Goal: Book appointment/travel/reservation

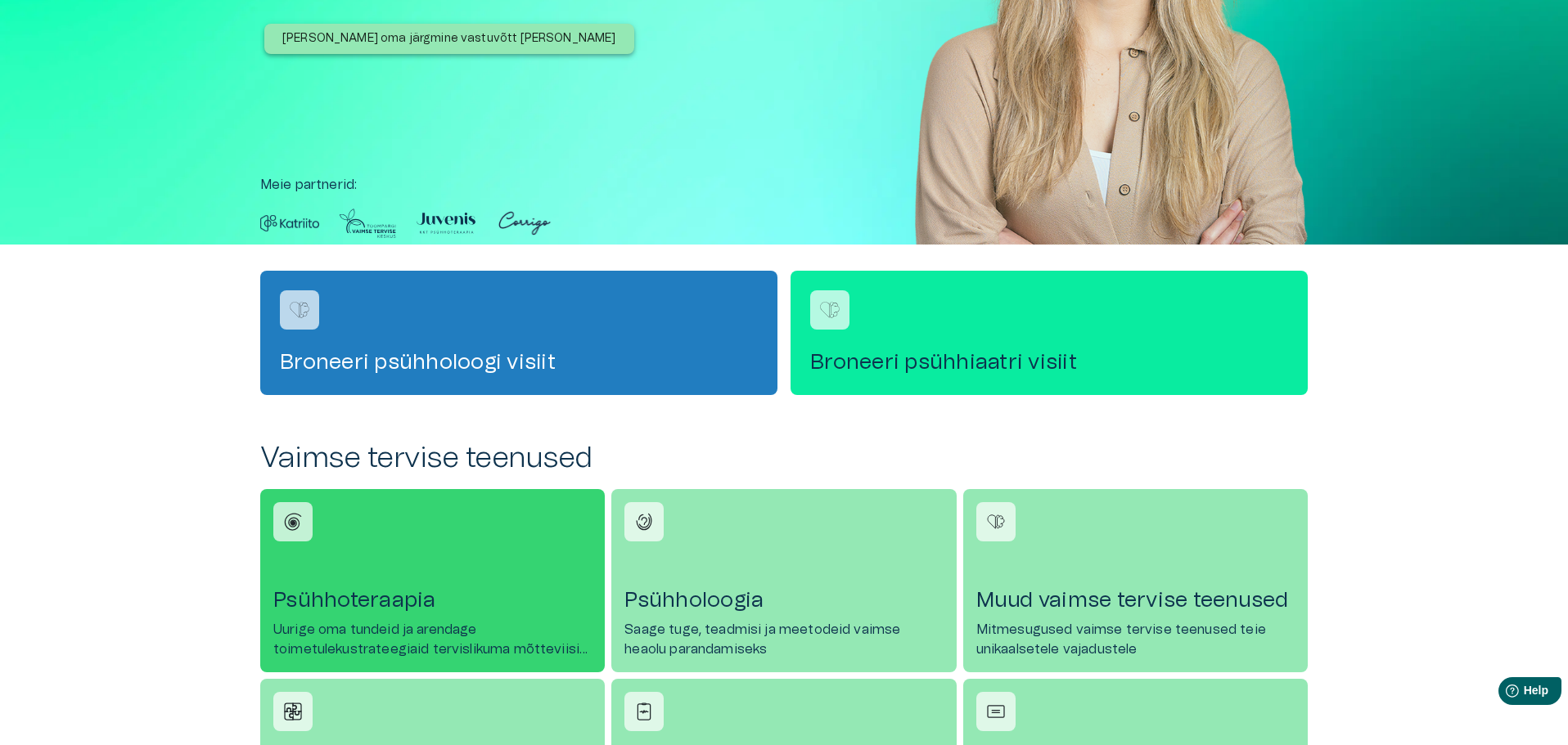
scroll to position [327, 0]
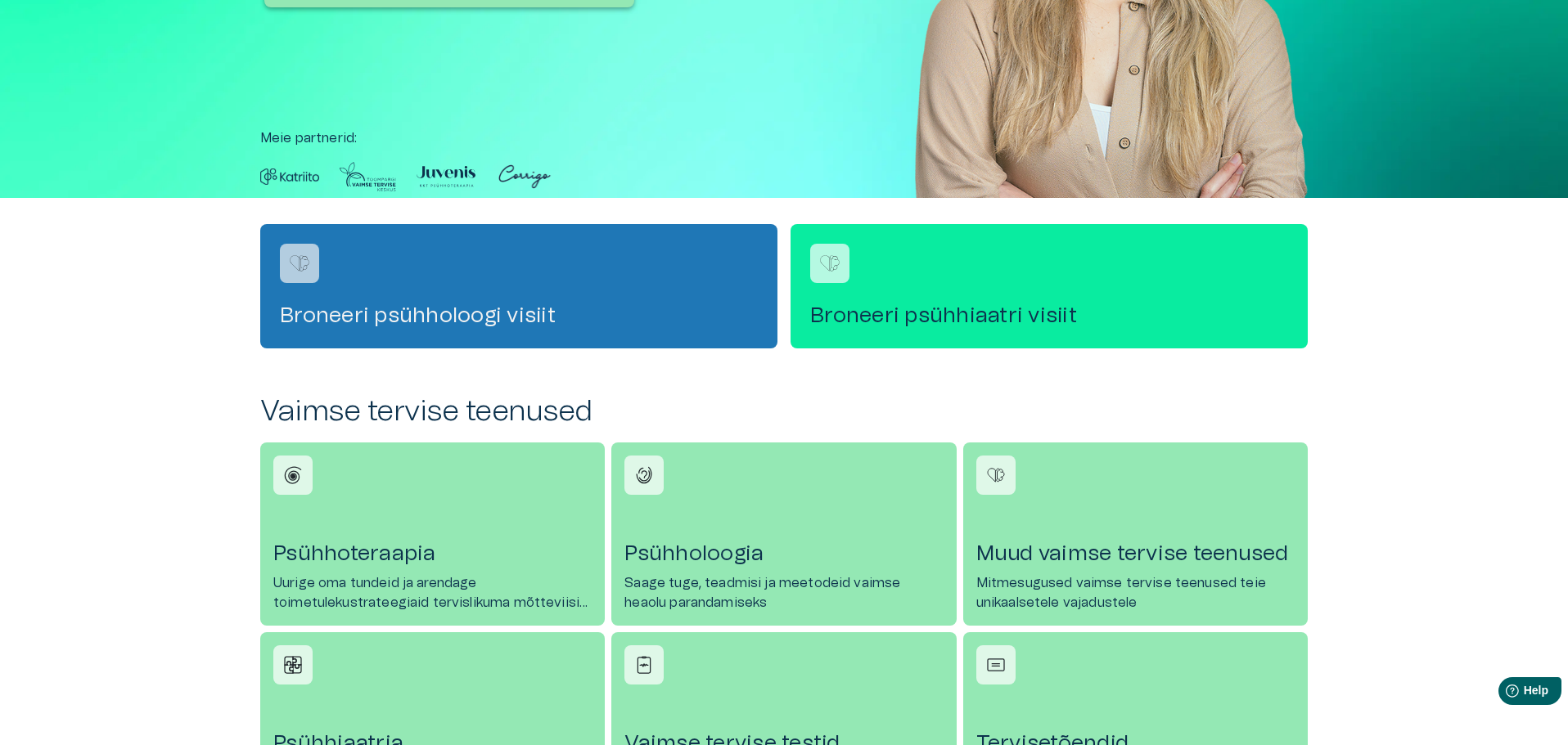
click at [454, 253] on div "Broneeri psühholoogi visiit" at bounding box center [519, 285] width 517 height 124
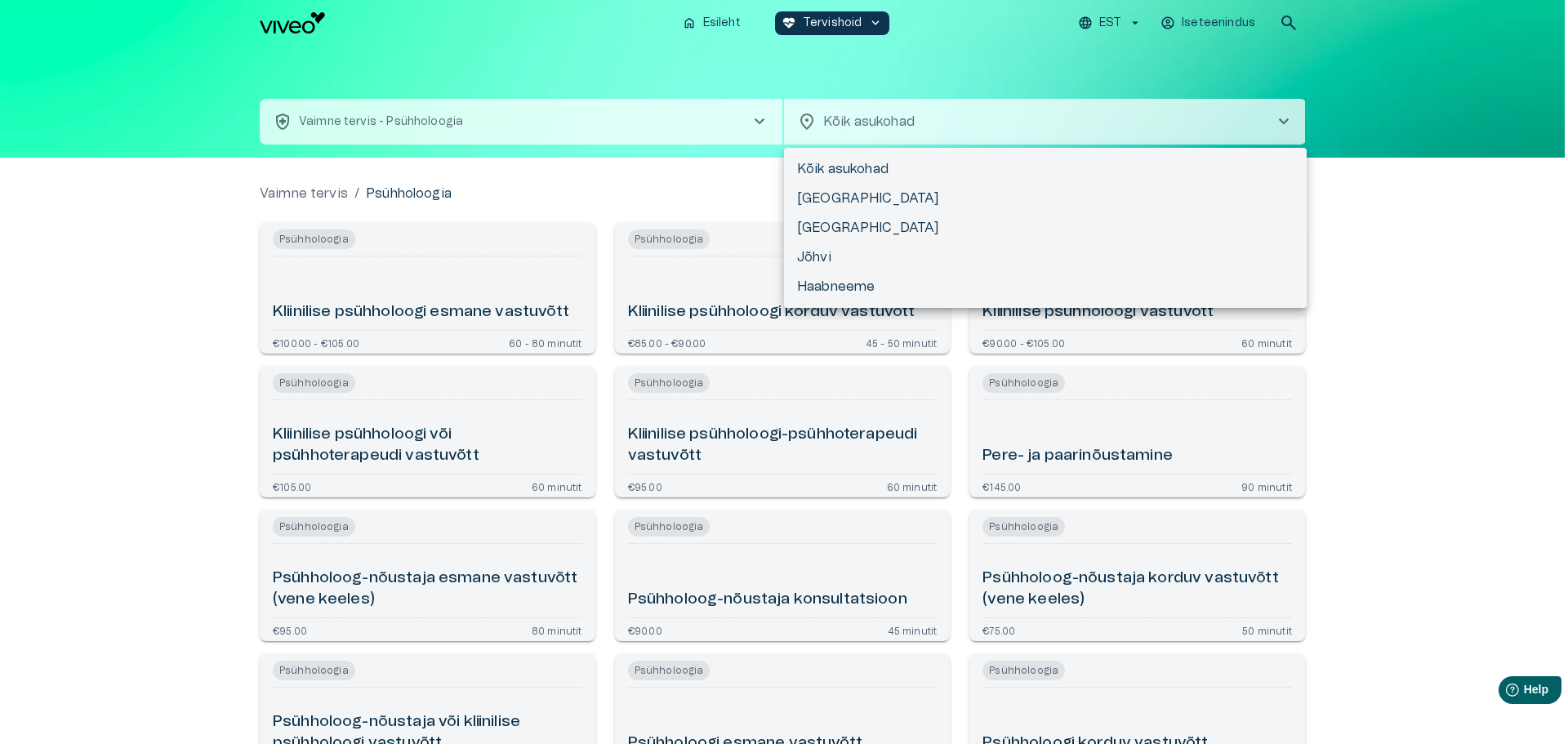
click at [932, 123] on body "Hindame teie privaatsust Kasutame küpsiseid teie sirvimiskogemuse parandamiseks…" at bounding box center [784, 372] width 1568 height 744
click at [825, 198] on li "[GEOGRAPHIC_DATA]" at bounding box center [1046, 199] width 522 height 30
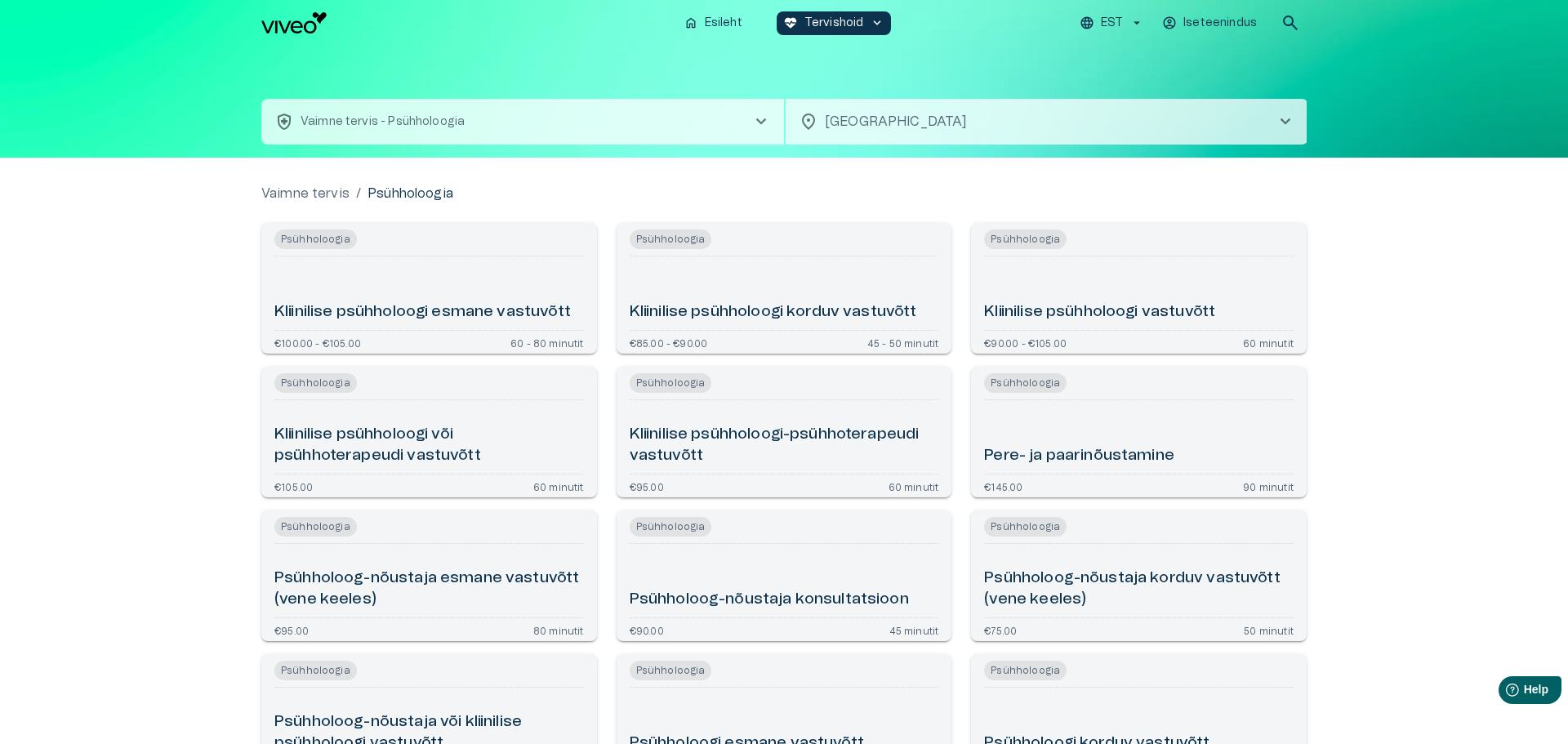
type input "**********"
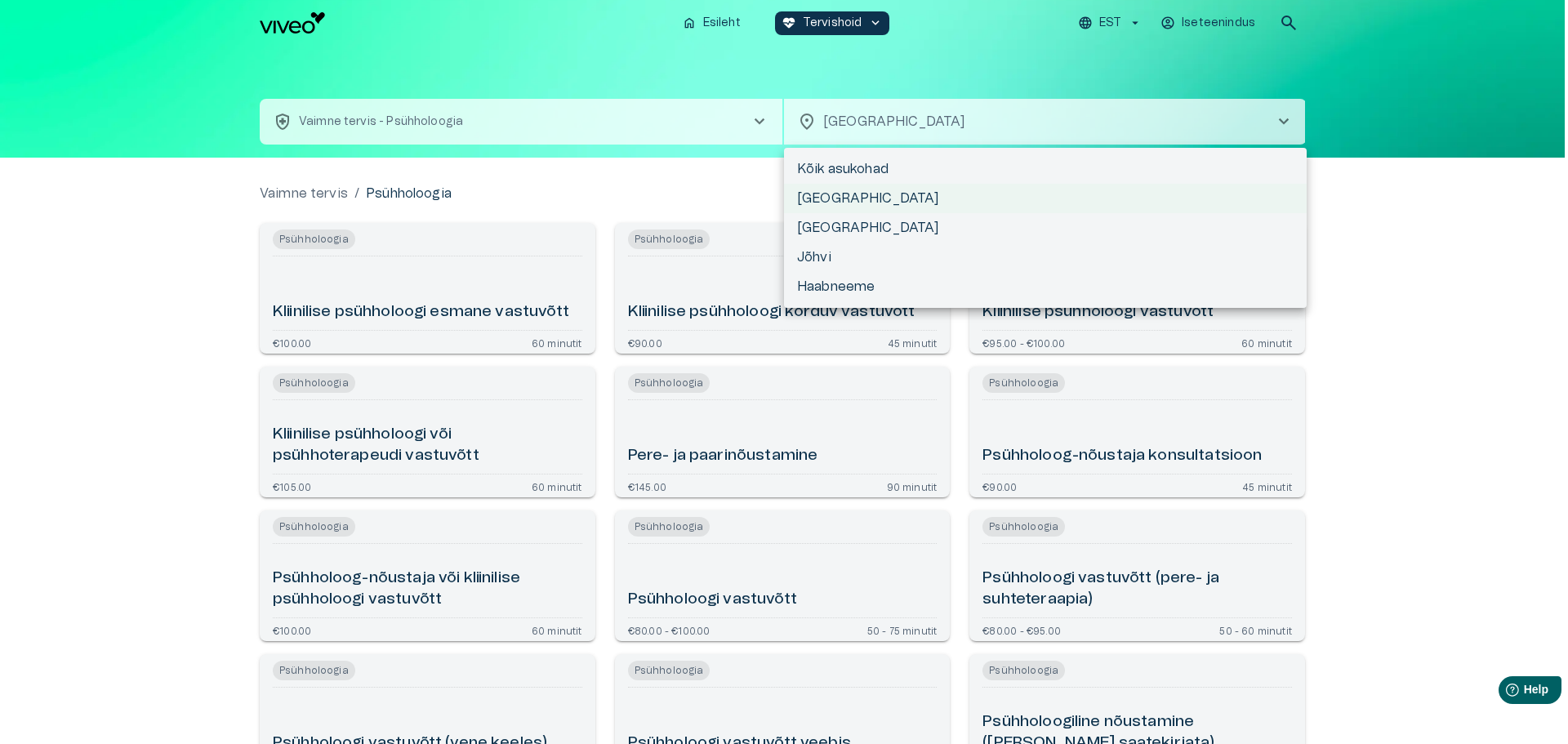
click at [902, 113] on body "Hindame teie privaatsust Kasutame küpsiseid teie sirvimiskogemuse parandamiseks…" at bounding box center [784, 372] width 1568 height 744
click at [835, 288] on li "Haabneeme" at bounding box center [1046, 287] width 522 height 30
